Goal: Download file/media

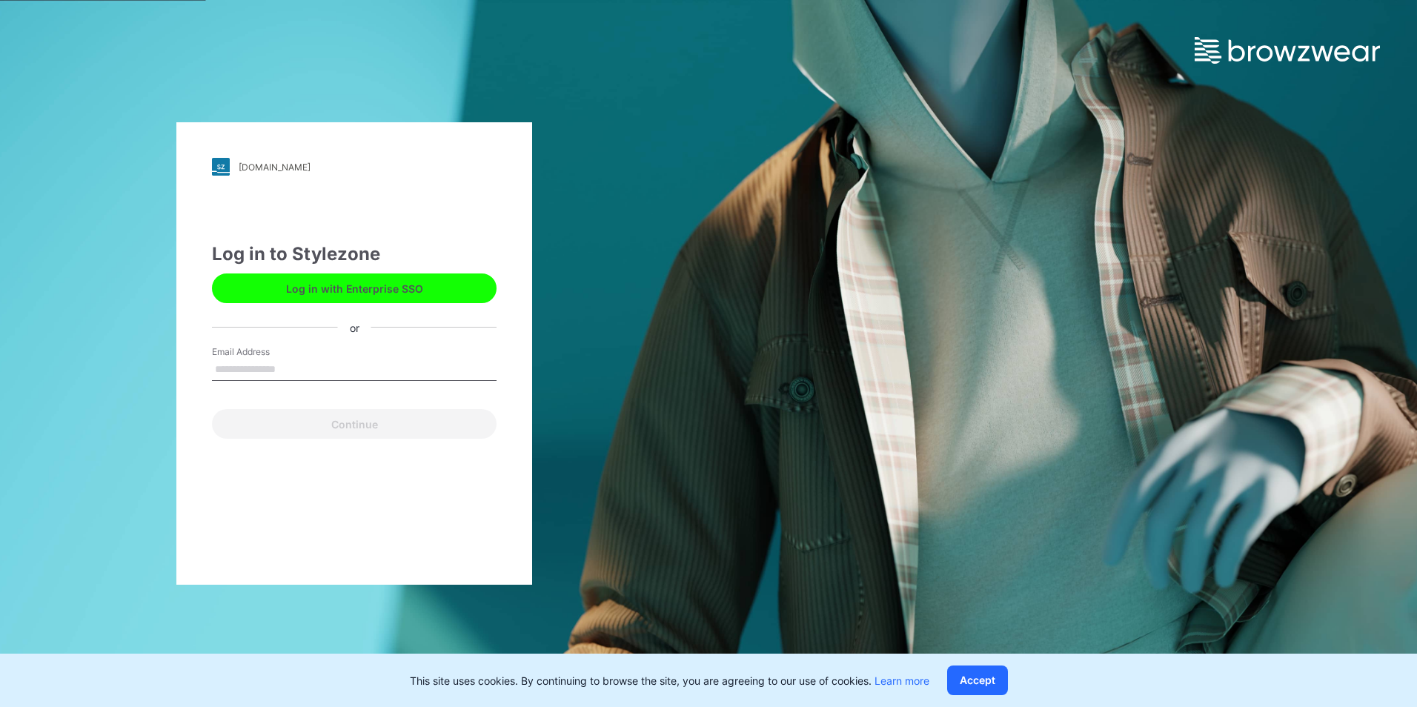
click at [253, 360] on input "Email Address" at bounding box center [354, 370] width 285 height 22
type input "**********"
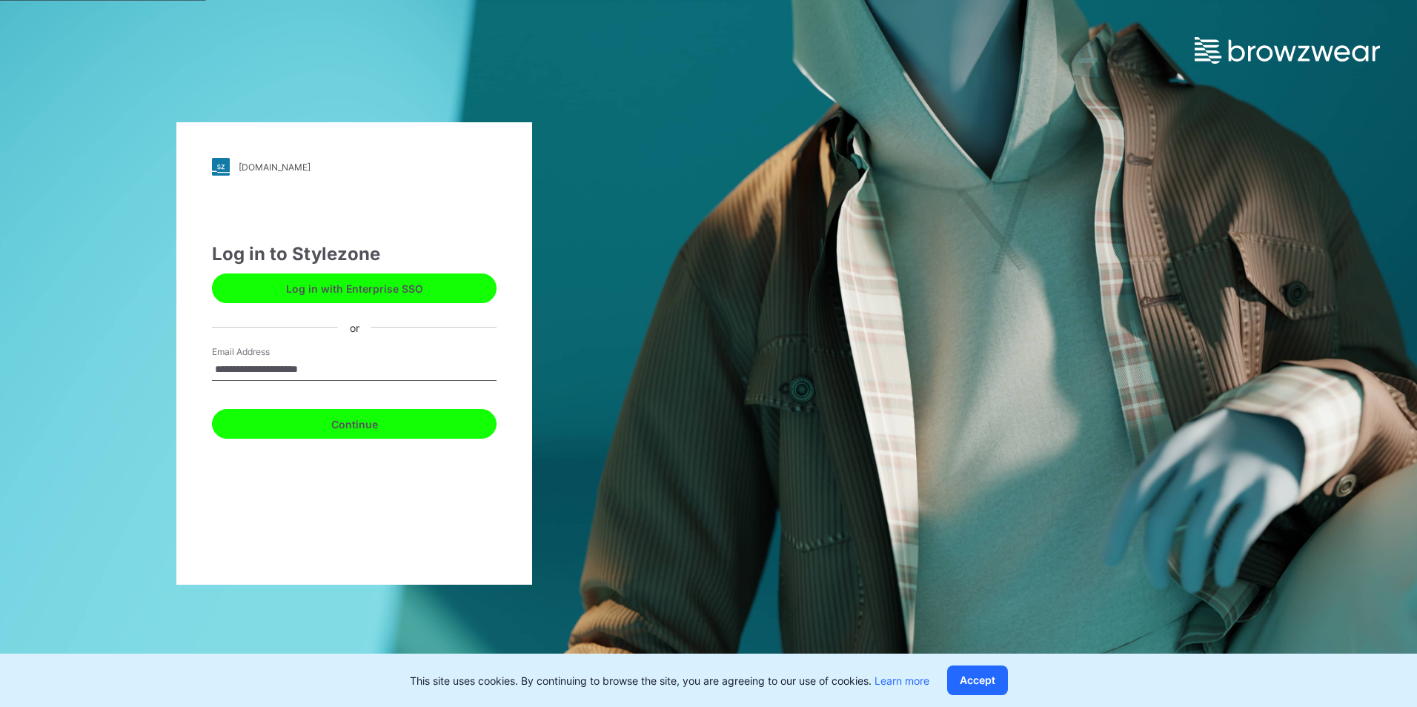
click at [348, 432] on button "Continue" at bounding box center [354, 424] width 285 height 30
click at [373, 423] on button "Continue" at bounding box center [354, 424] width 285 height 30
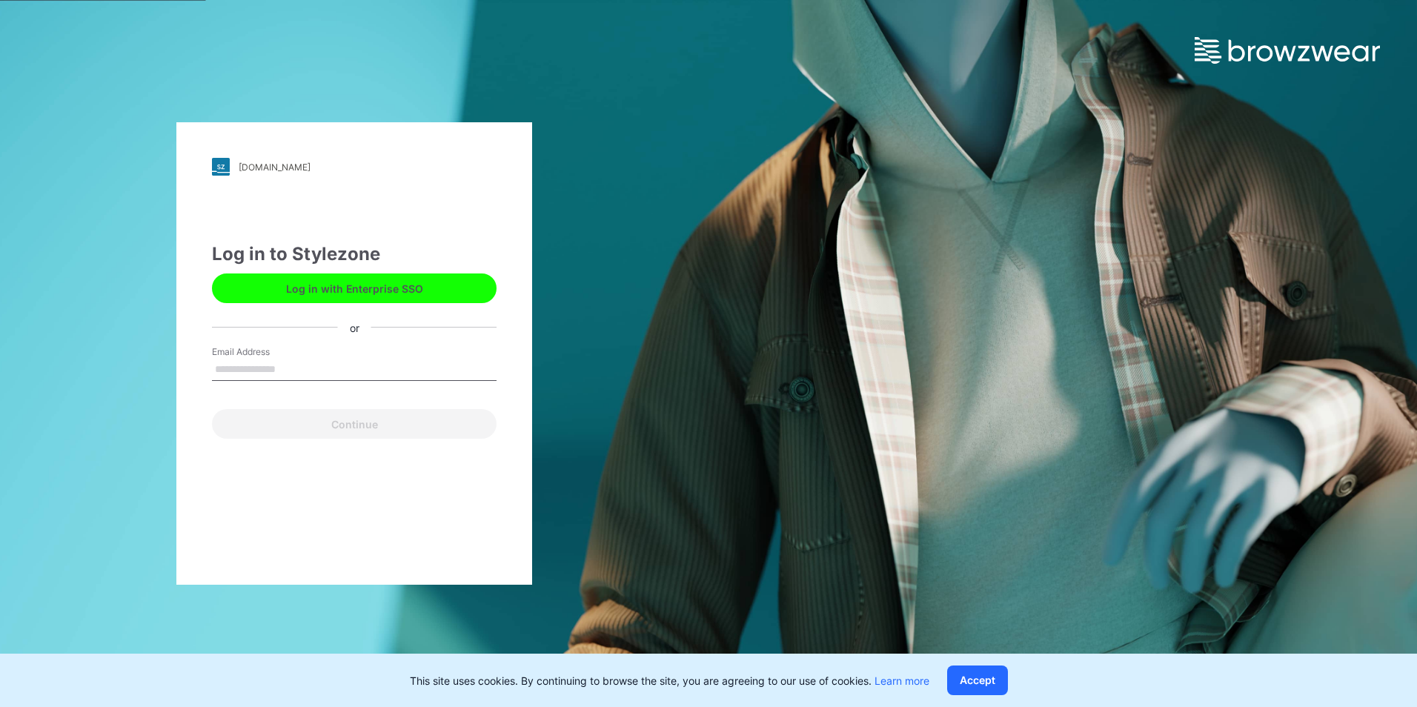
click at [298, 360] on input "Email Address" at bounding box center [354, 370] width 285 height 22
type input "**********"
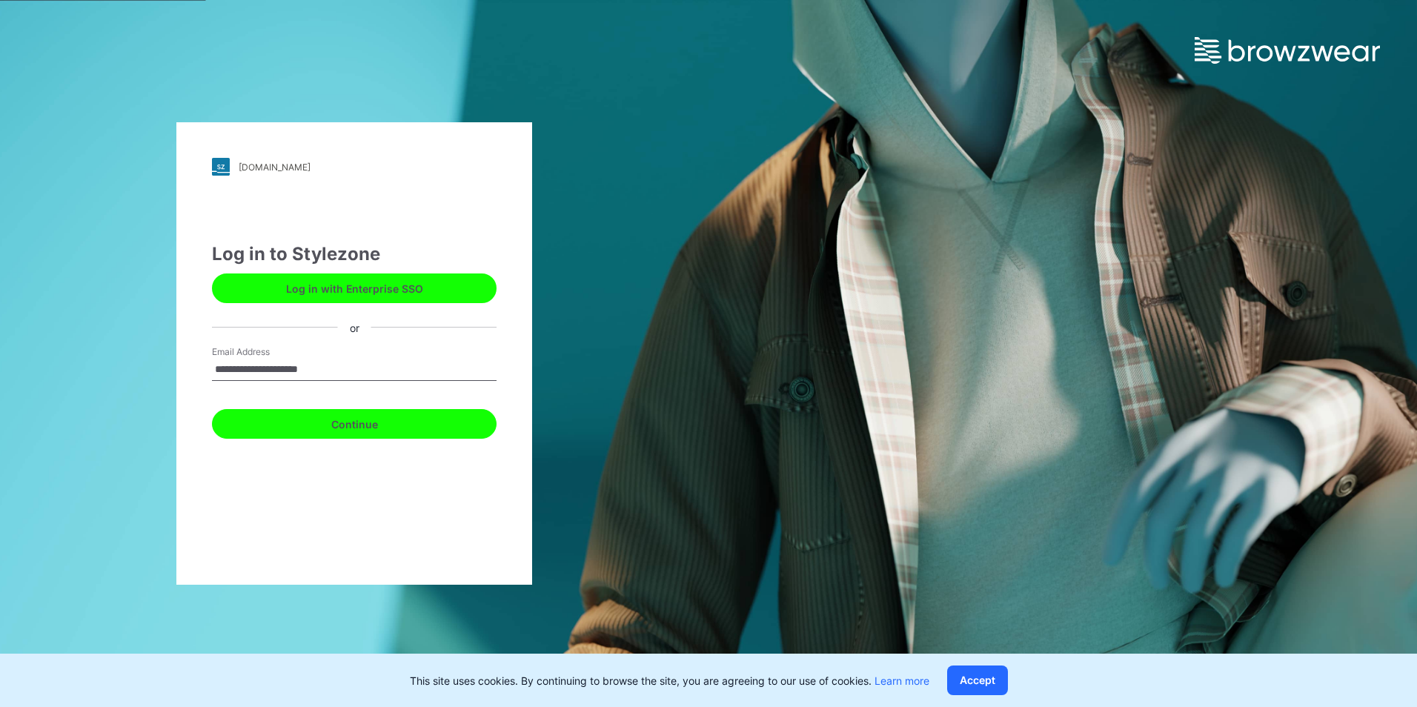
click at [291, 426] on button "Continue" at bounding box center [354, 424] width 285 height 30
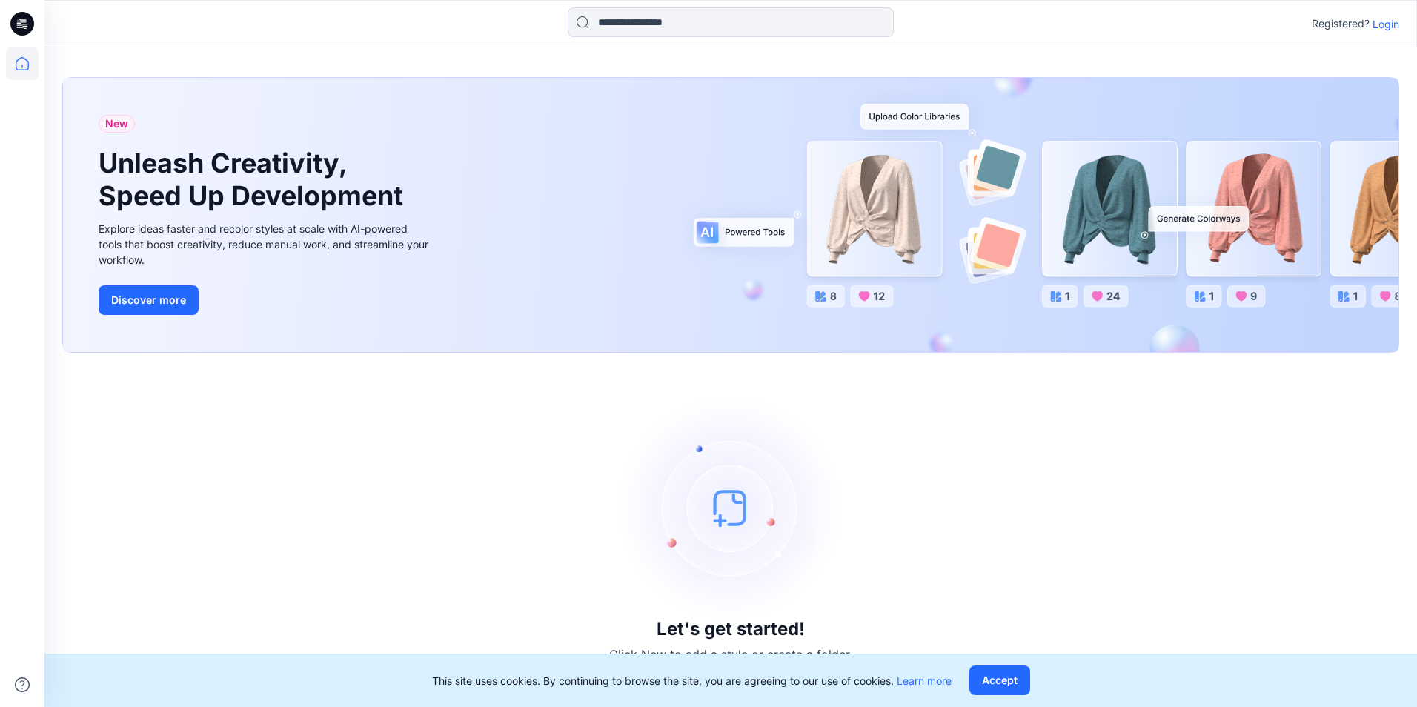
click at [1378, 27] on p "Login" at bounding box center [1385, 24] width 27 height 16
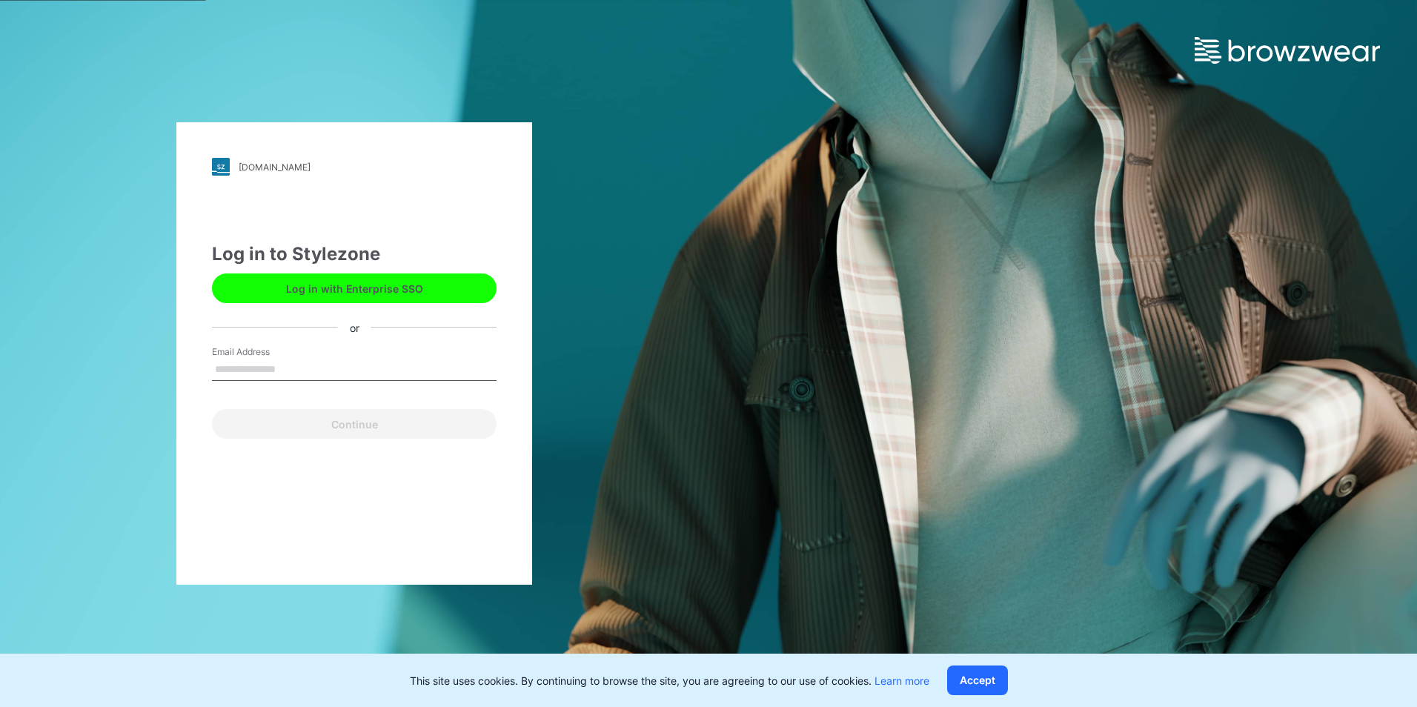
click at [227, 382] on div "Email Address" at bounding box center [354, 367] width 285 height 44
click at [255, 364] on input "Email Address" at bounding box center [354, 370] width 285 height 22
type input "**********"
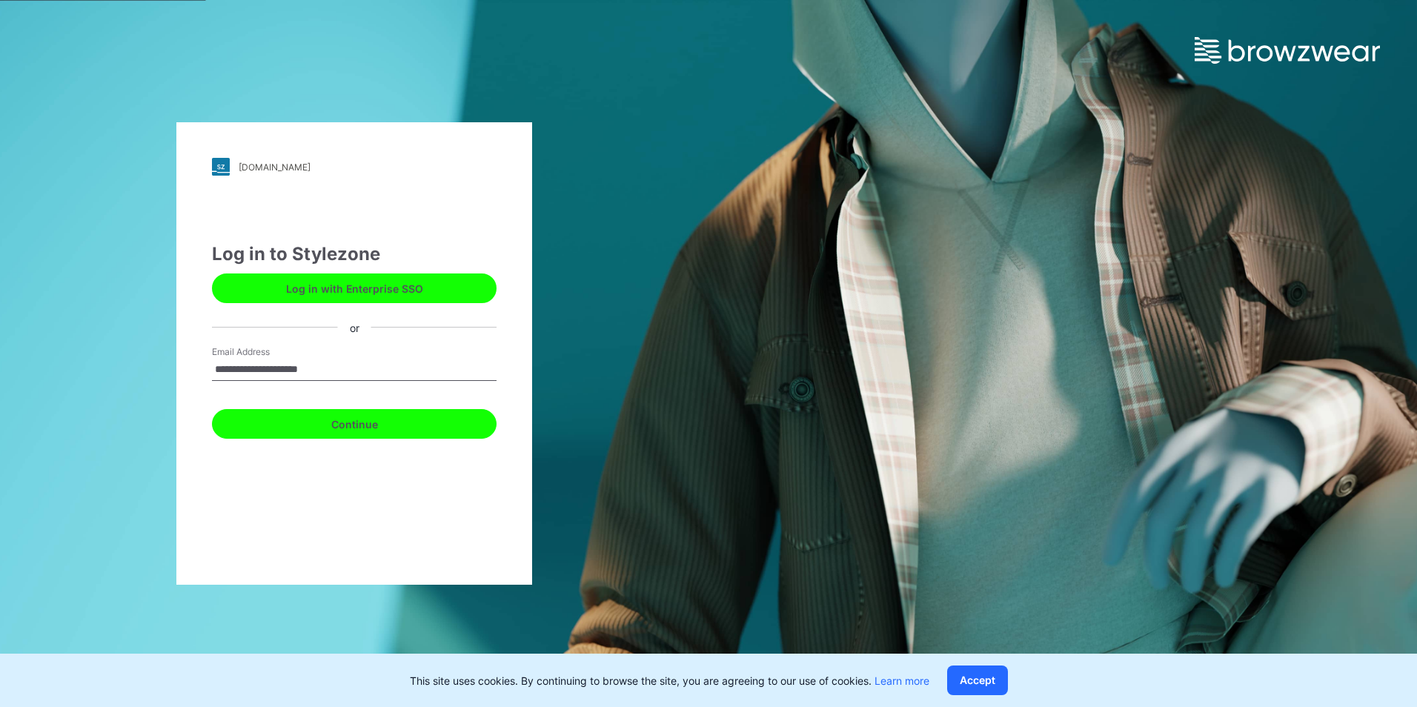
click at [323, 430] on button "Continue" at bounding box center [354, 424] width 285 height 30
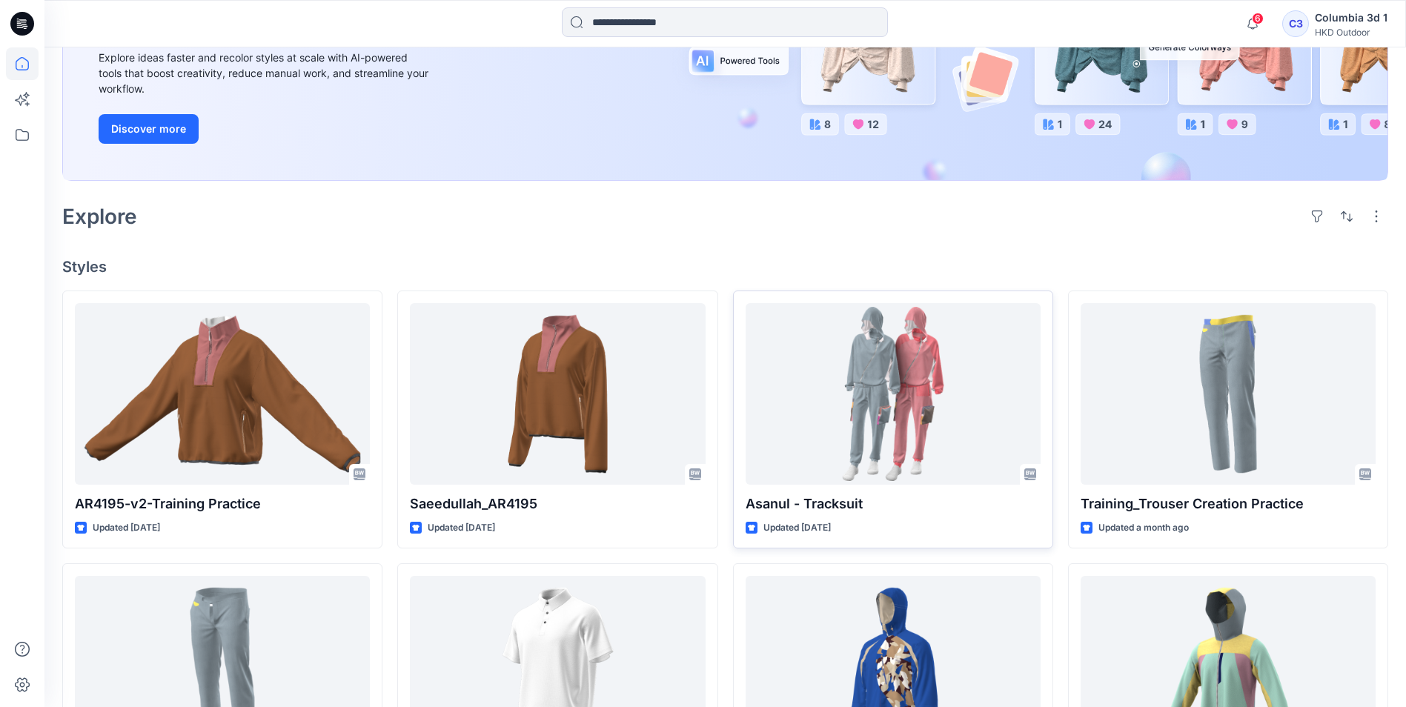
scroll to position [222, 0]
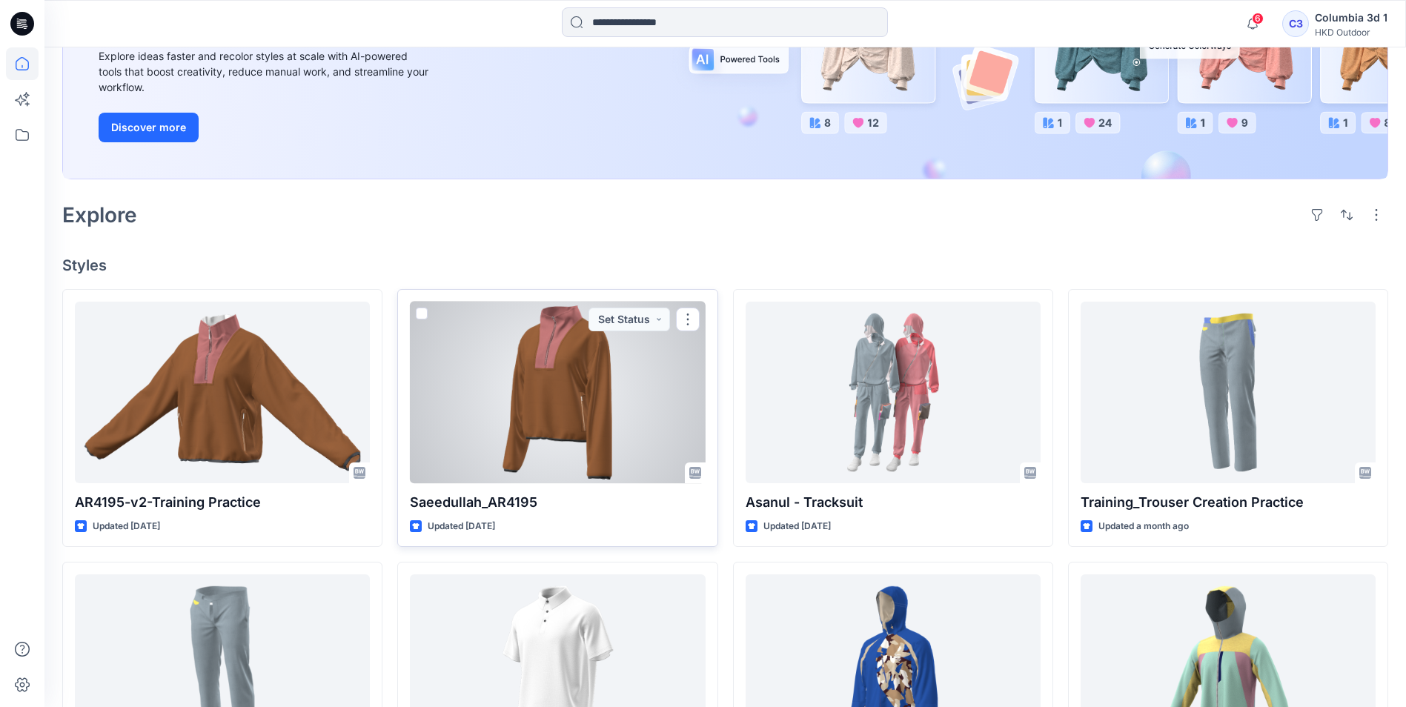
click at [512, 400] on div at bounding box center [557, 393] width 295 height 182
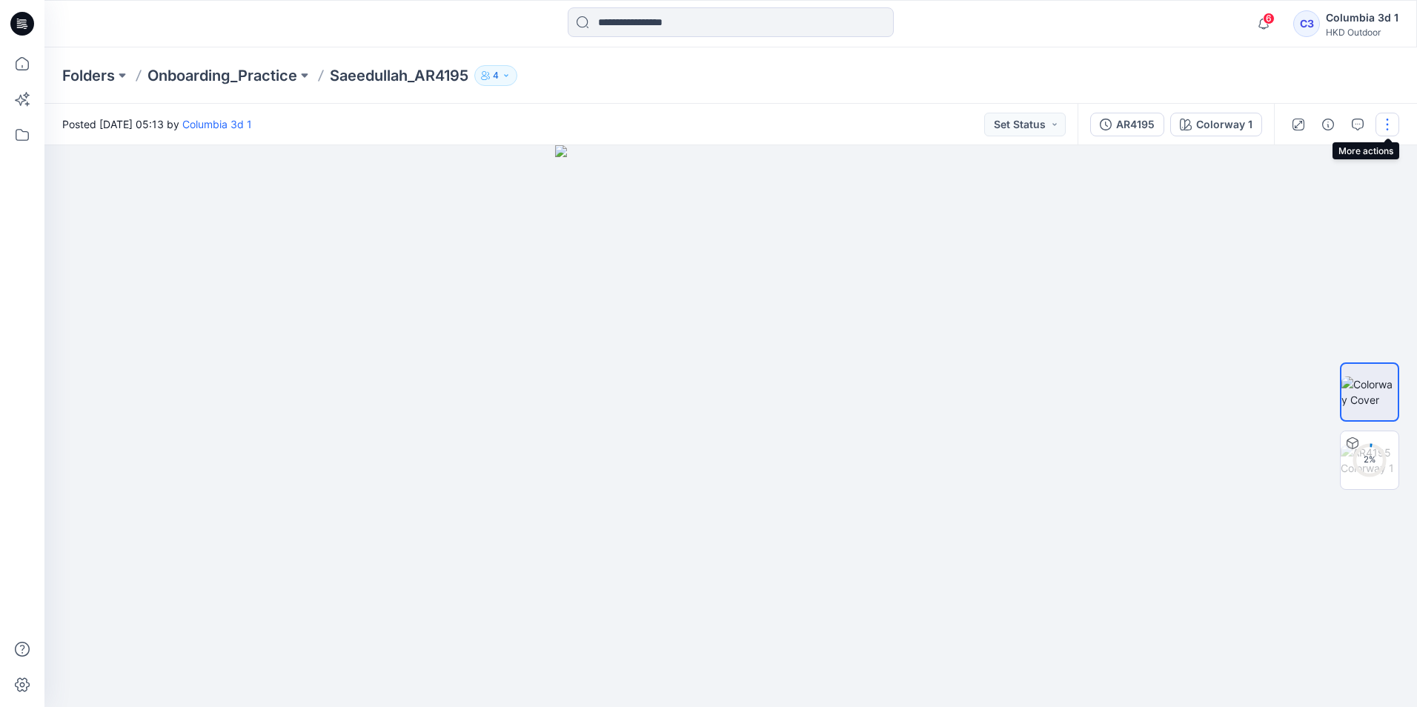
click at [1381, 127] on button "button" at bounding box center [1387, 125] width 24 height 24
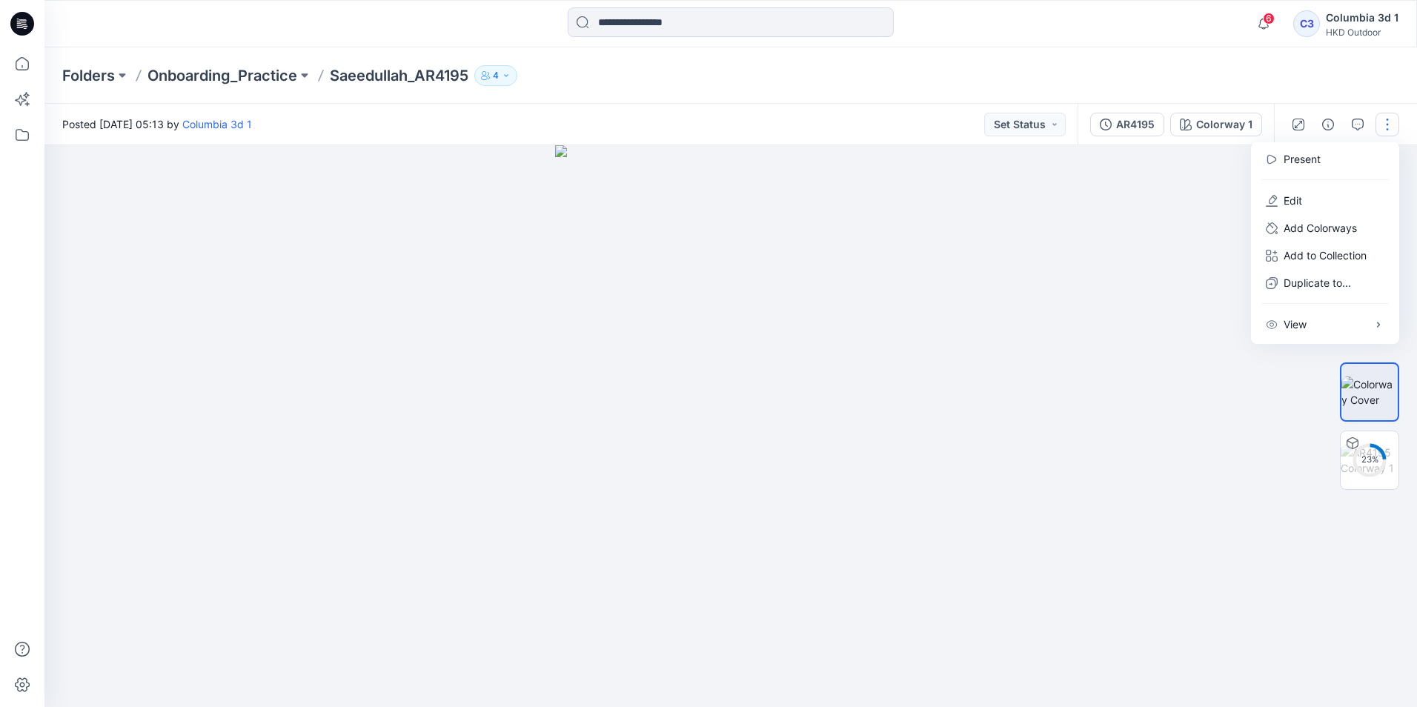
click at [771, 385] on img at bounding box center [730, 426] width 351 height 562
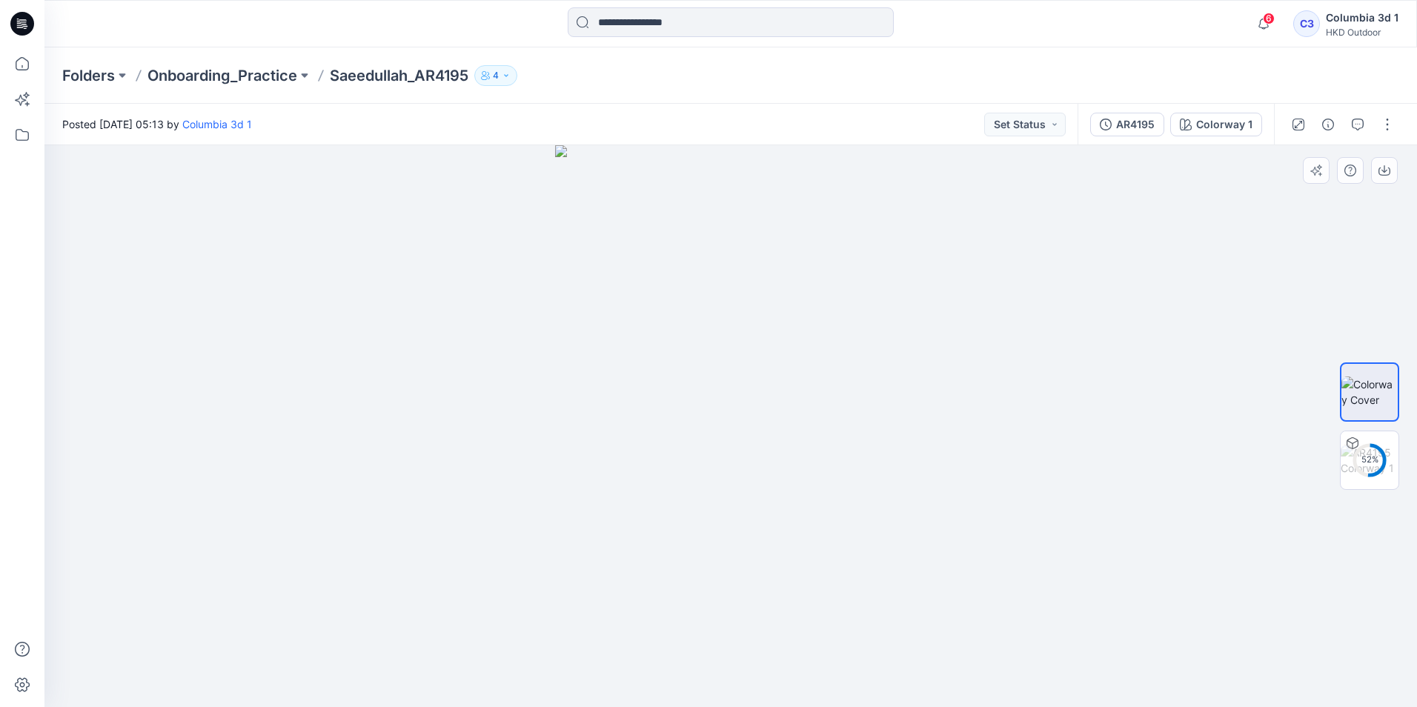
click at [669, 302] on img at bounding box center [730, 426] width 351 height 562
click at [1388, 130] on button "button" at bounding box center [1387, 125] width 24 height 24
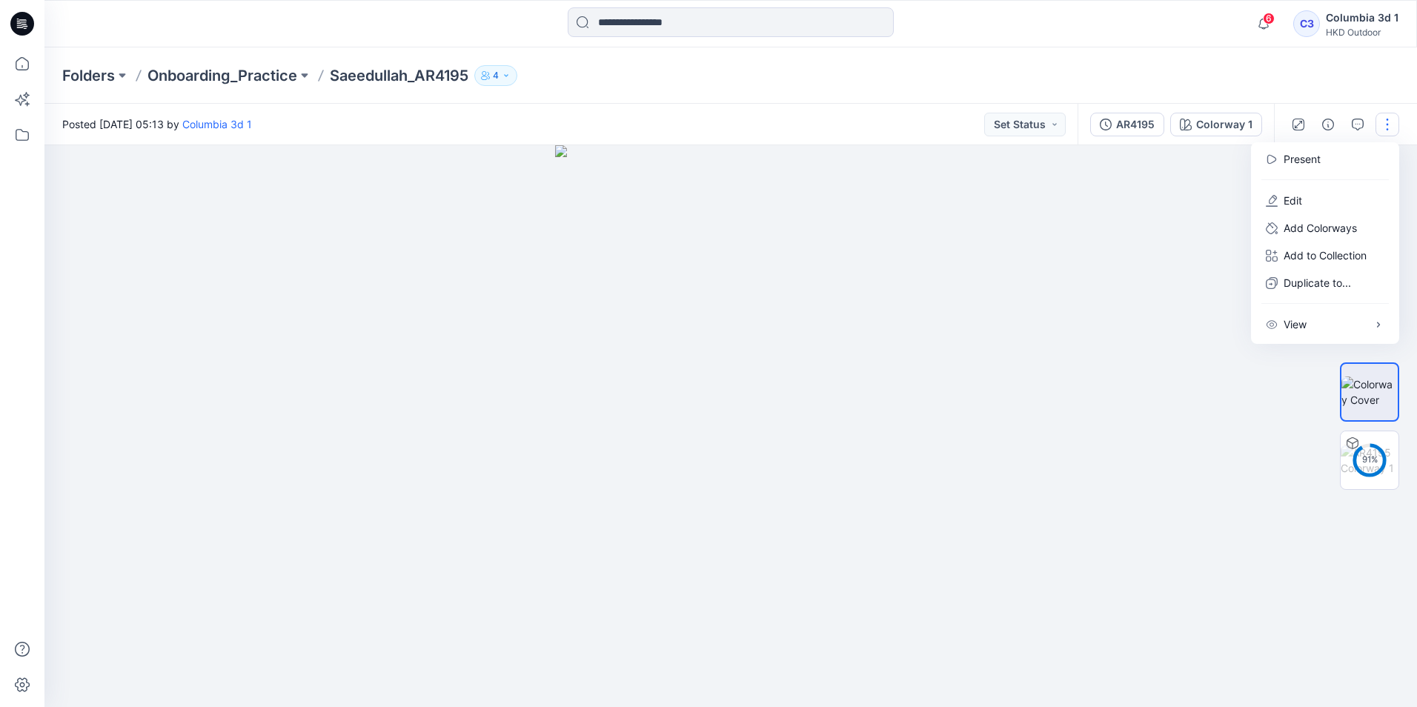
click at [759, 372] on img at bounding box center [730, 426] width 351 height 562
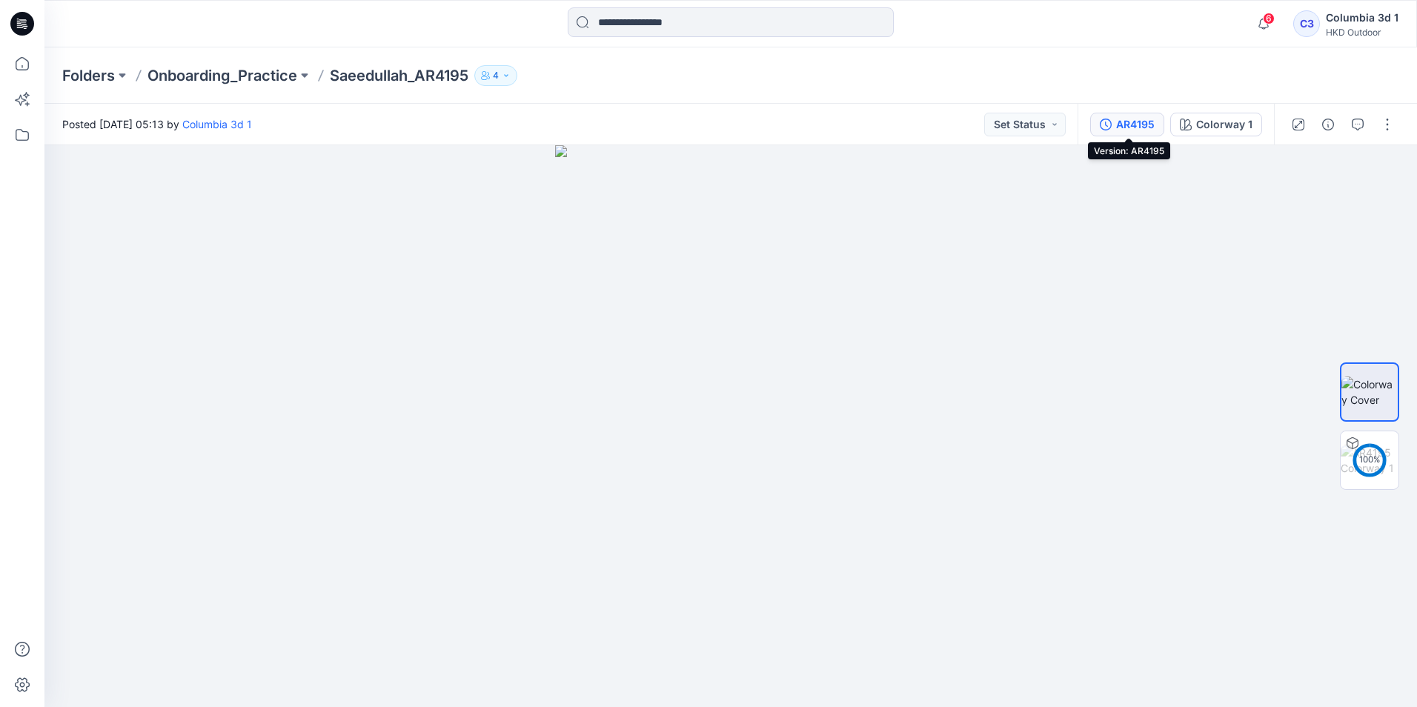
click at [1135, 119] on div "AR4195" at bounding box center [1135, 124] width 39 height 16
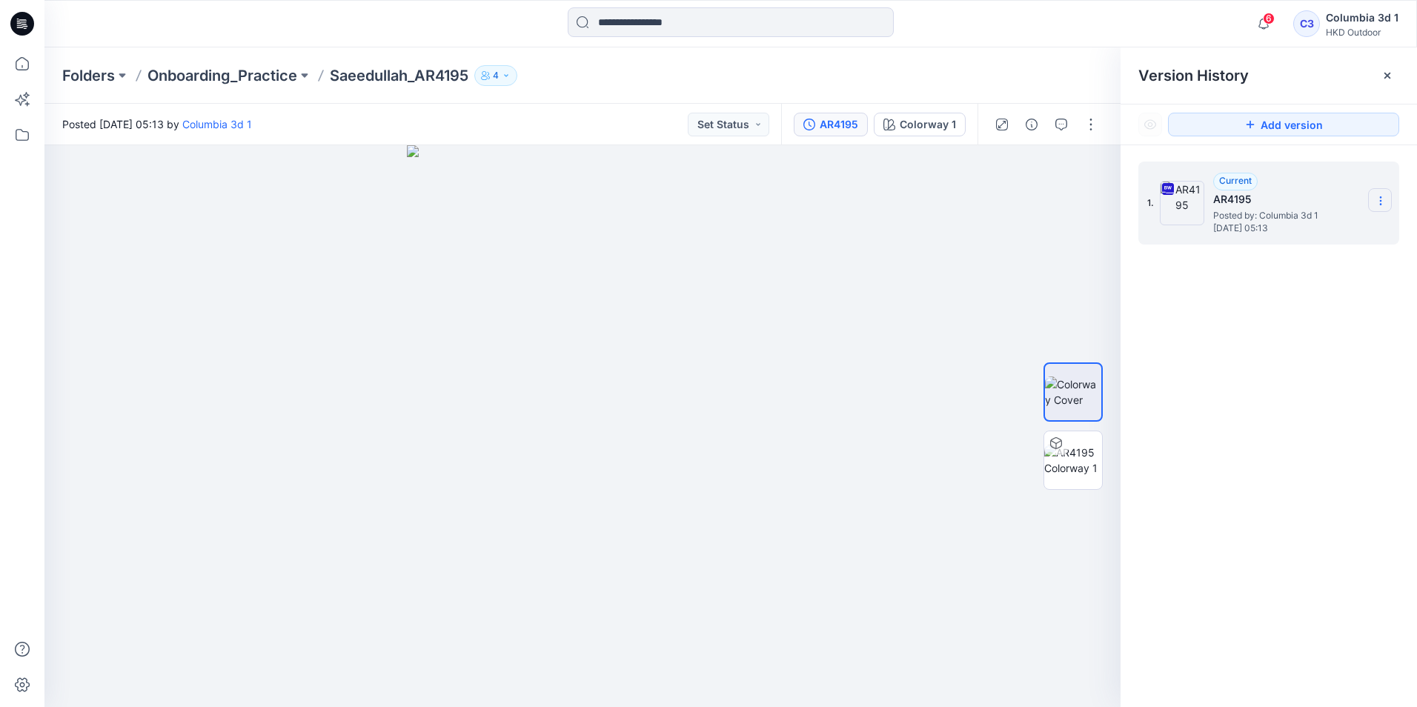
click at [1377, 204] on icon at bounding box center [1380, 201] width 12 height 12
click at [1291, 233] on span "Download Source BW File" at bounding box center [1305, 230] width 124 height 18
